Goal: Entertainment & Leisure: Consume media (video, audio)

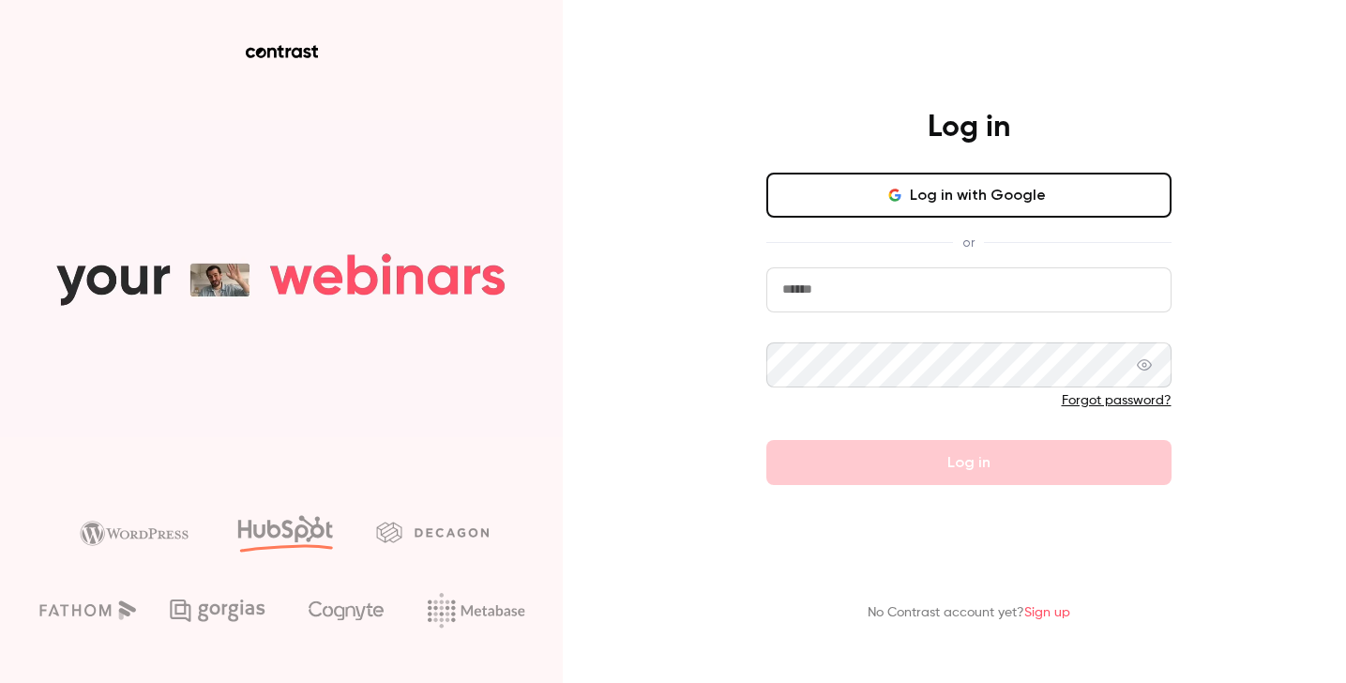
click at [884, 201] on button "Log in with Google" at bounding box center [968, 195] width 405 height 45
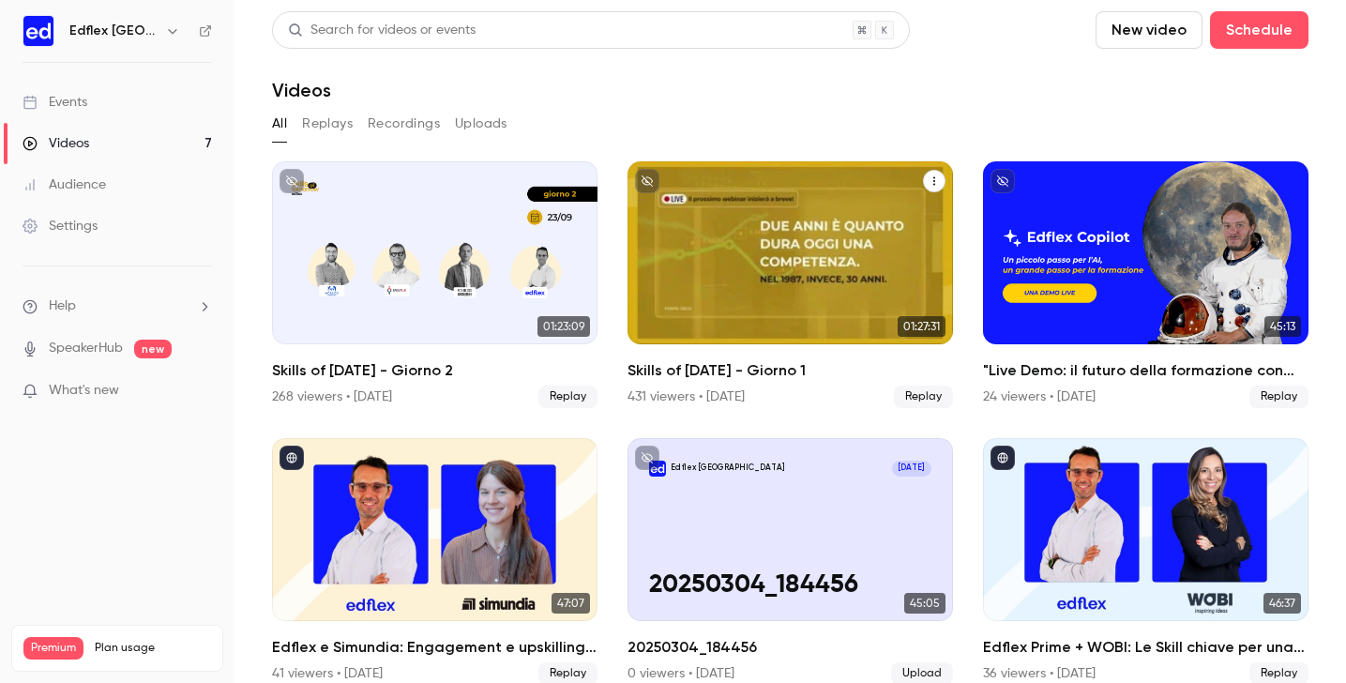
click at [790, 291] on div "Skills of Tomorrow - Giorno 1" at bounding box center [789, 252] width 325 height 183
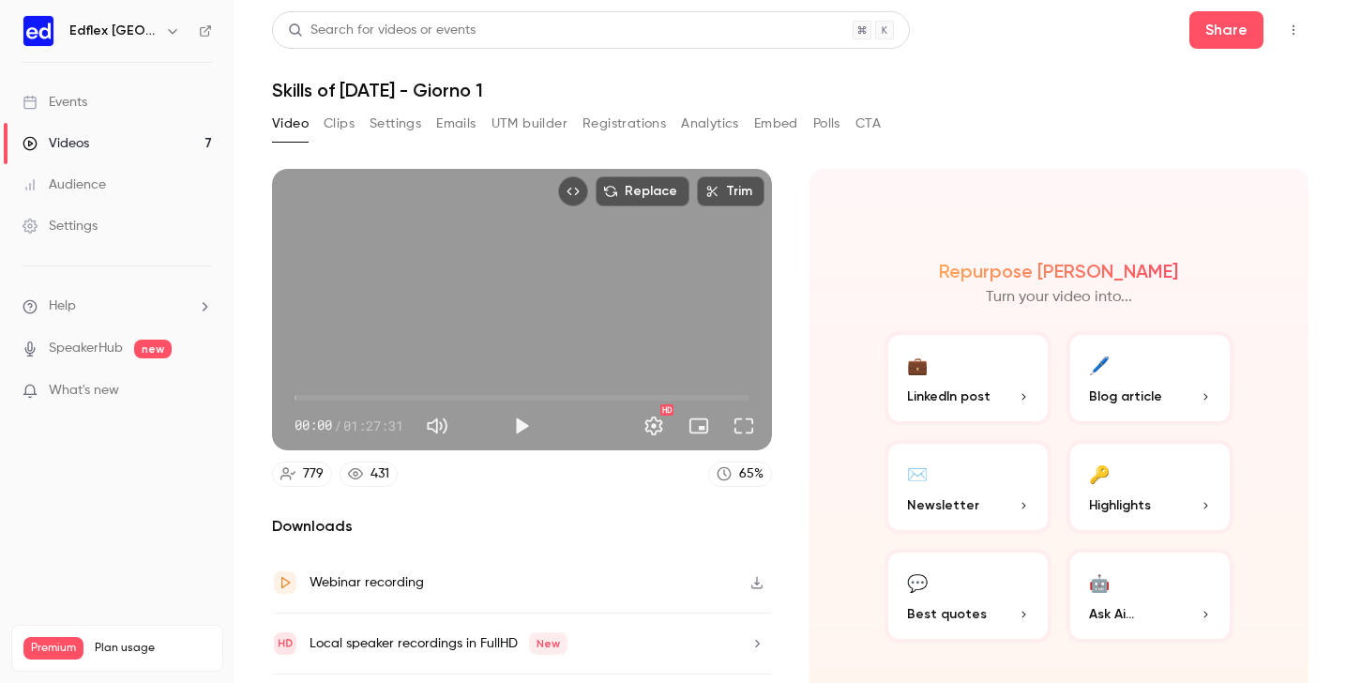
scroll to position [51, 0]
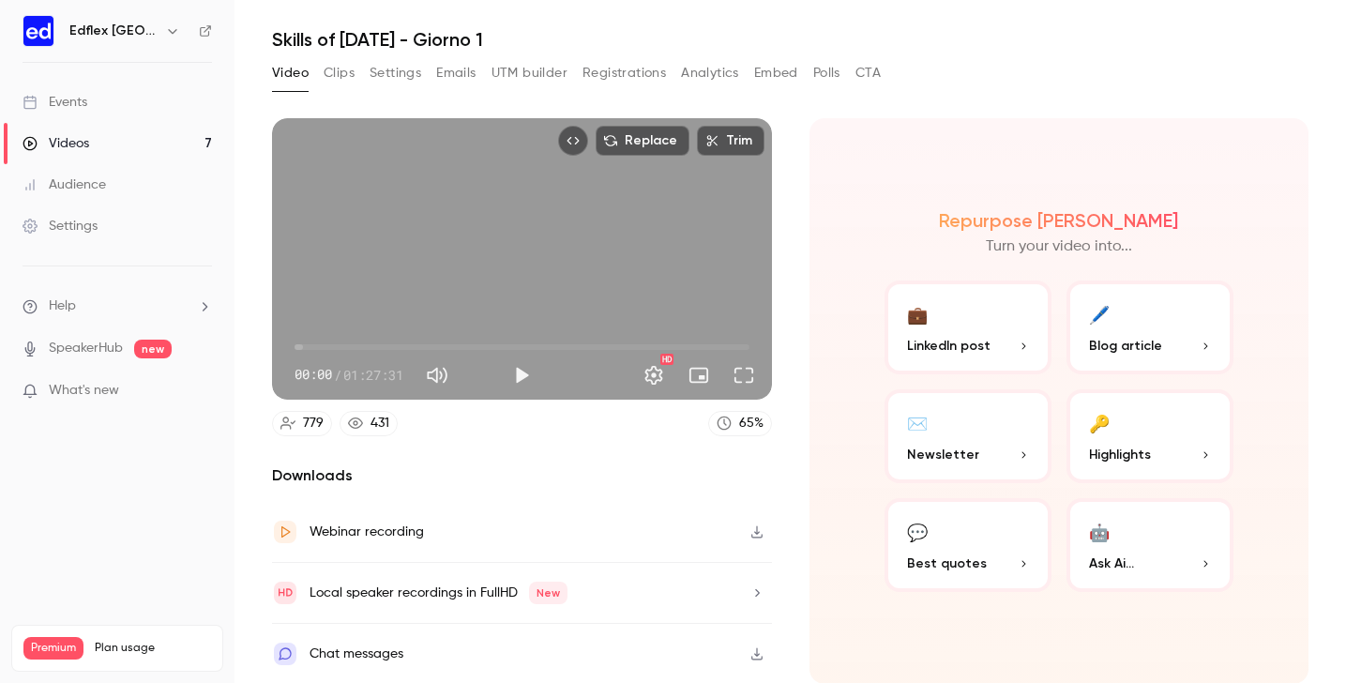
click at [346, 68] on button "Clips" at bounding box center [339, 73] width 31 height 30
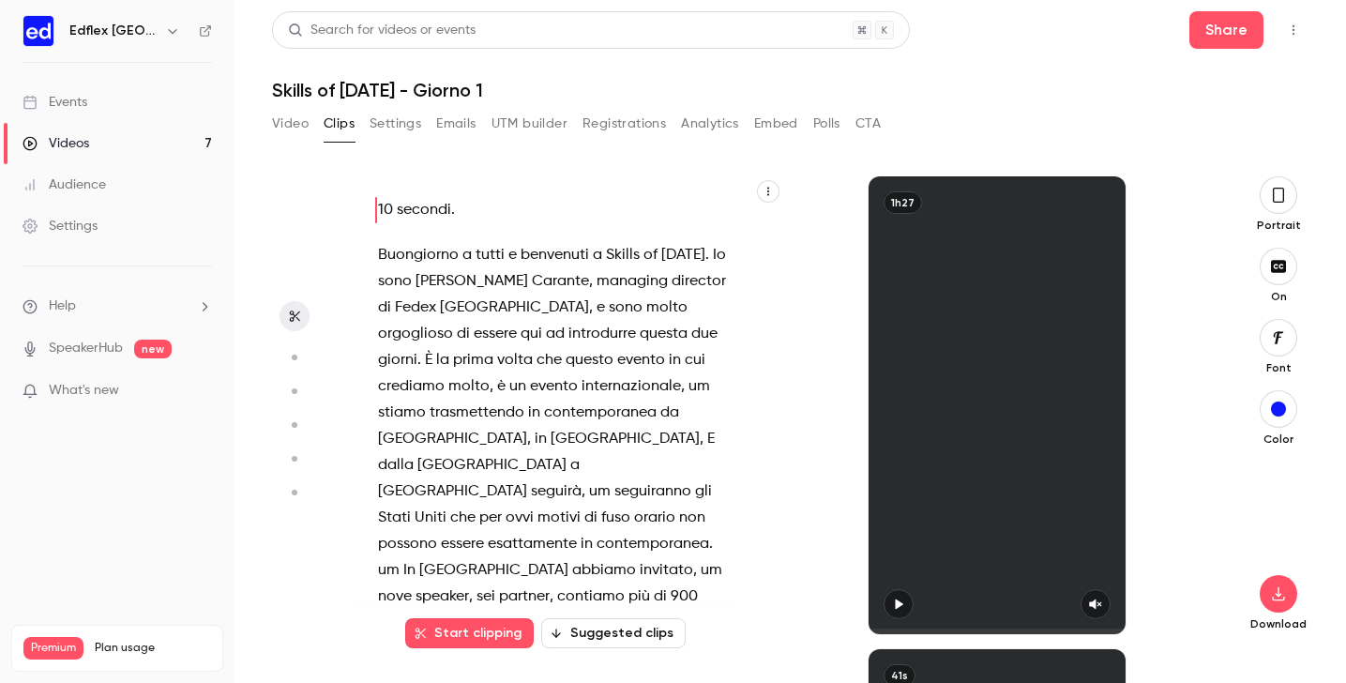
click at [294, 129] on button "Video" at bounding box center [290, 124] width 37 height 30
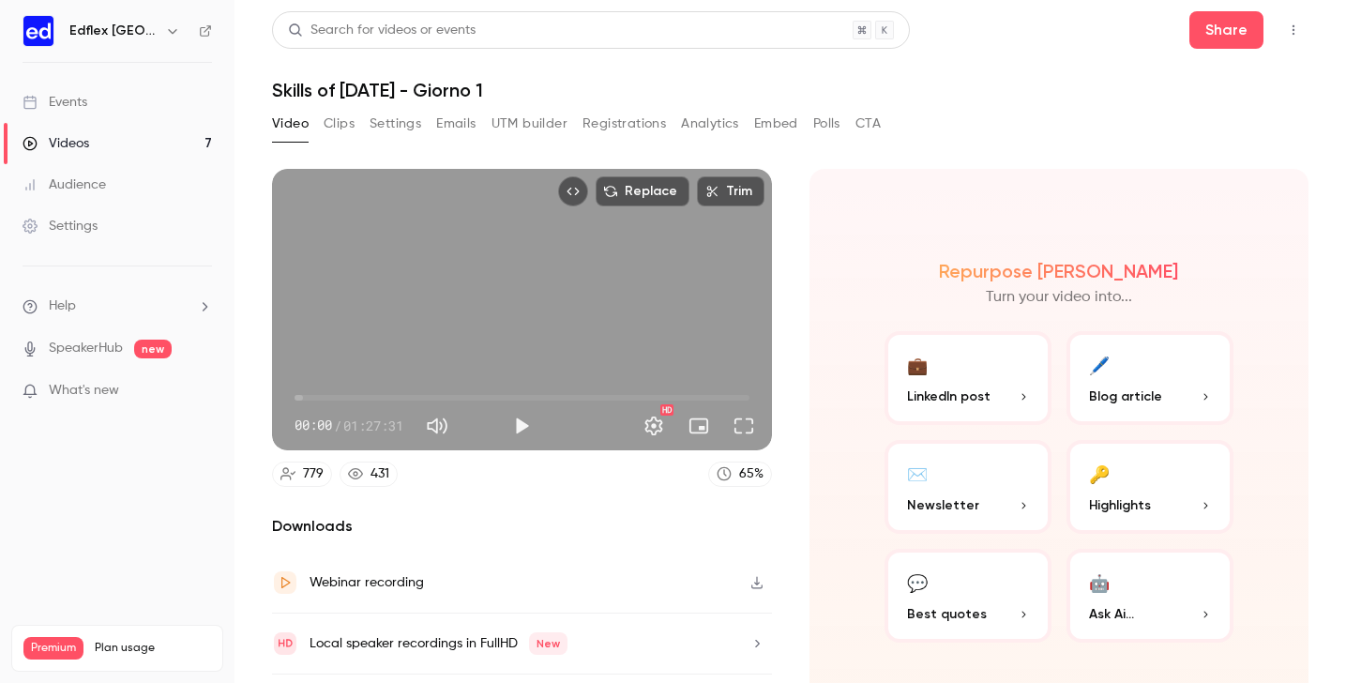
scroll to position [51, 0]
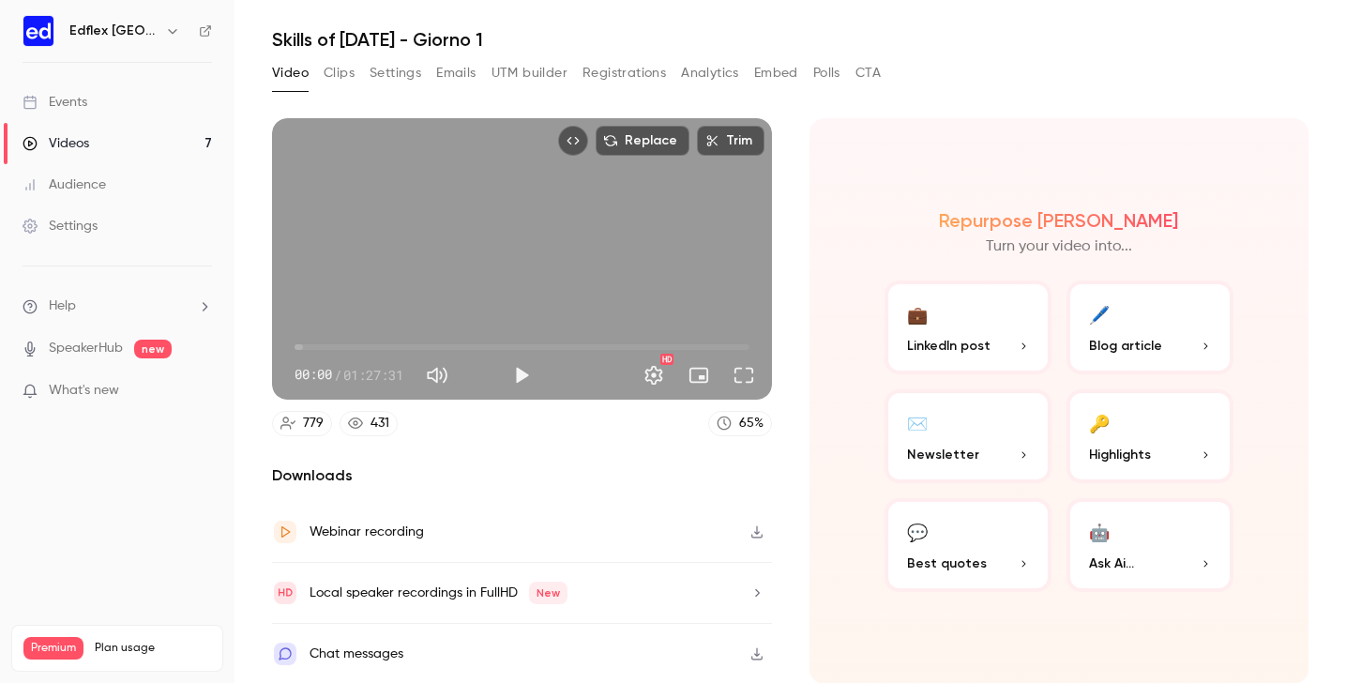
click at [1128, 464] on button "🔑 Highlights" at bounding box center [1149, 436] width 167 height 94
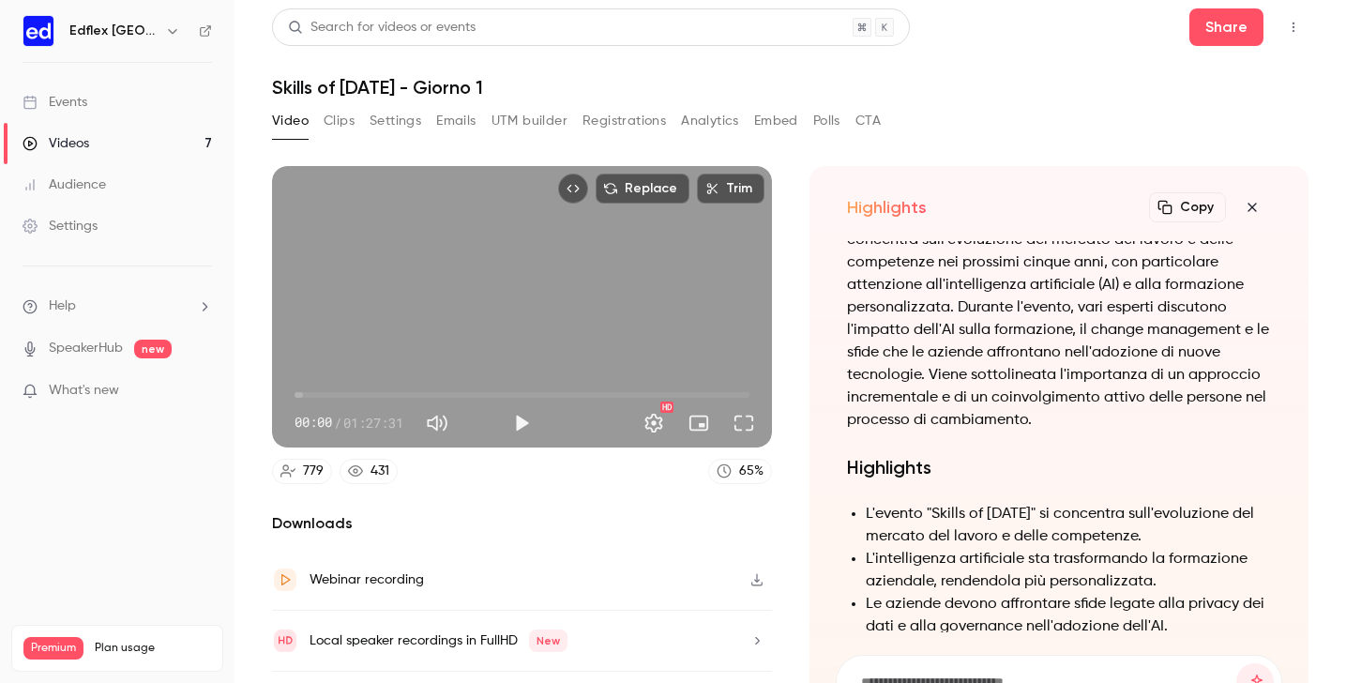
scroll to position [-856, 0]
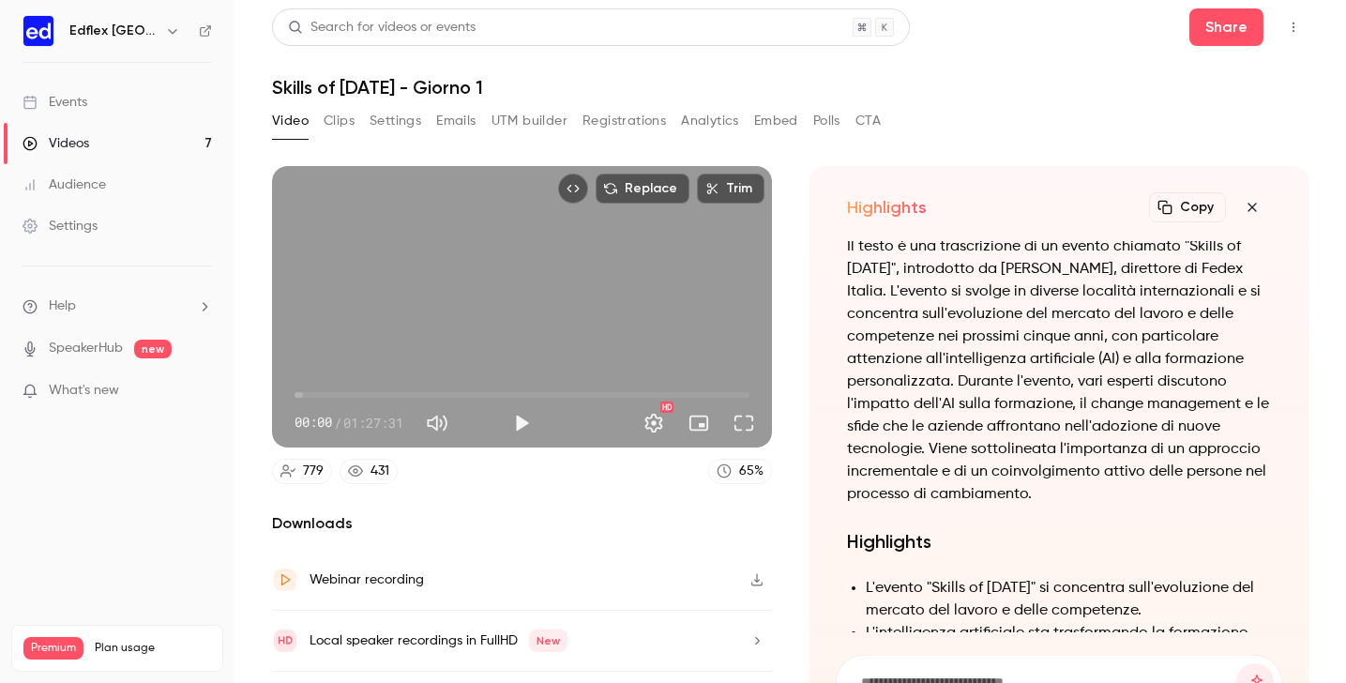
click at [348, 122] on button "Clips" at bounding box center [339, 121] width 31 height 30
